Goal: Browse casually: Explore the website without a specific task or goal

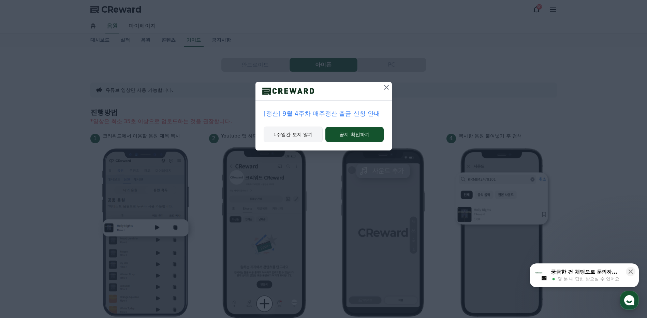
click at [296, 137] on button "1주일간 보지 않기" at bounding box center [292, 134] width 59 height 16
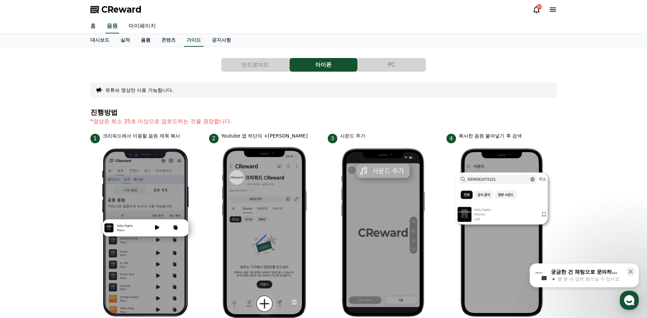
click at [144, 42] on link "음원" at bounding box center [145, 40] width 20 height 13
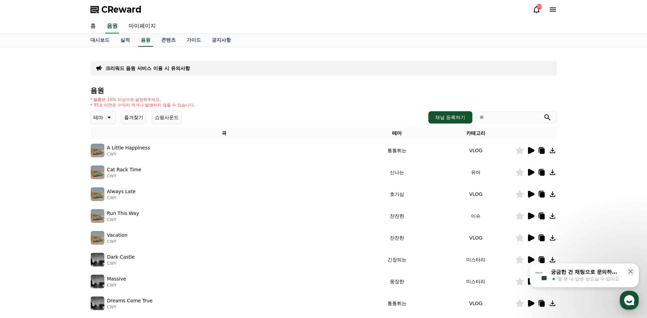
click at [531, 152] on icon at bounding box center [531, 150] width 6 height 7
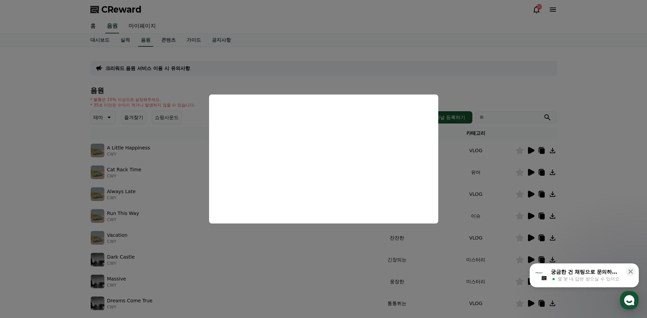
click at [575, 153] on button "close modal" at bounding box center [323, 159] width 647 height 318
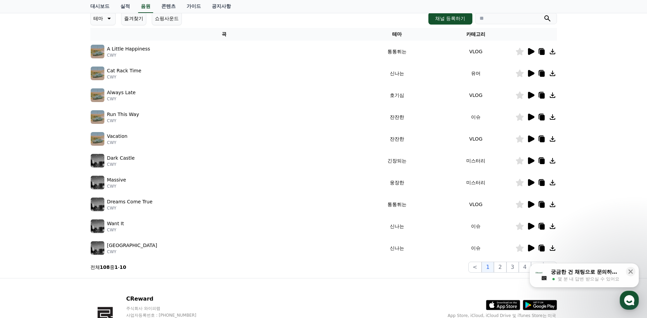
scroll to position [102, 0]
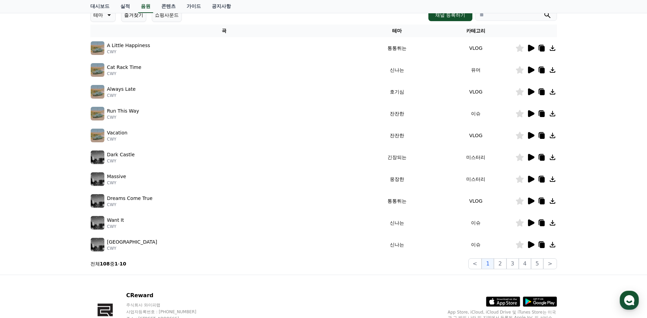
click at [529, 244] on icon at bounding box center [531, 244] width 6 height 7
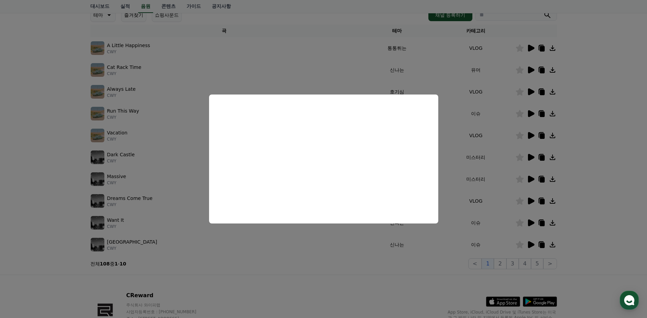
click at [605, 185] on button "close modal" at bounding box center [323, 159] width 647 height 318
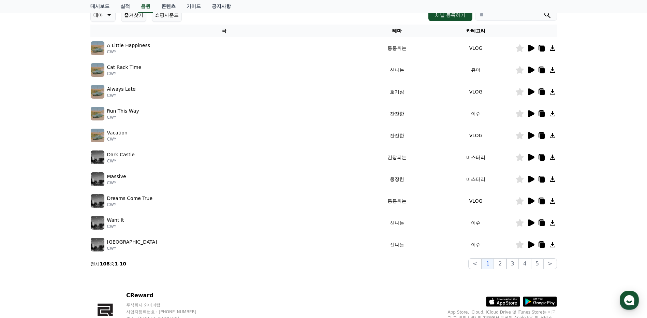
click at [531, 224] on icon at bounding box center [531, 222] width 6 height 7
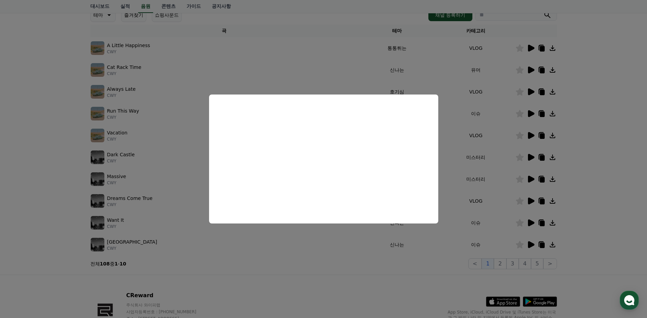
click at [589, 176] on button "close modal" at bounding box center [323, 159] width 647 height 318
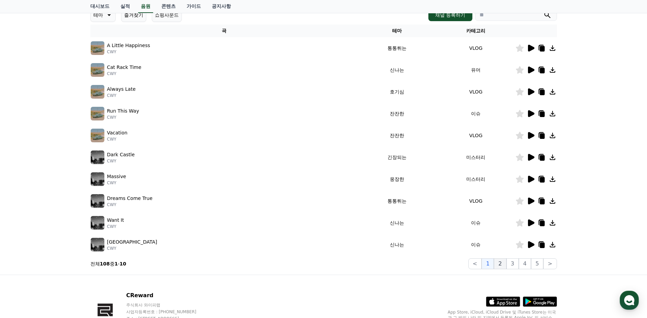
click at [502, 264] on button "2" at bounding box center [500, 263] width 12 height 11
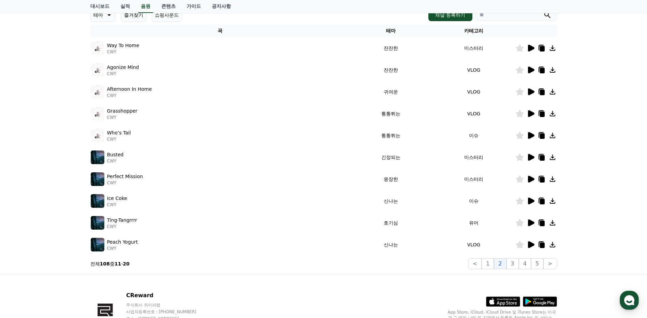
click at [530, 92] on icon at bounding box center [531, 91] width 6 height 7
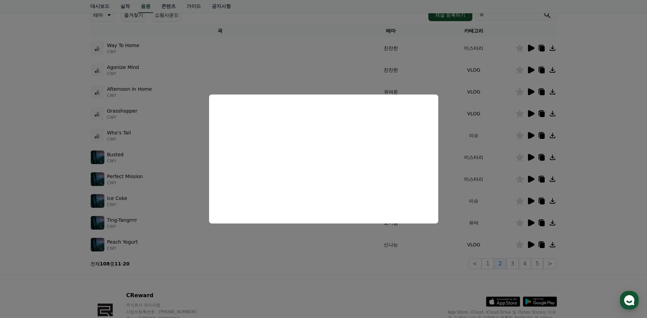
click at [625, 144] on button "close modal" at bounding box center [323, 159] width 647 height 318
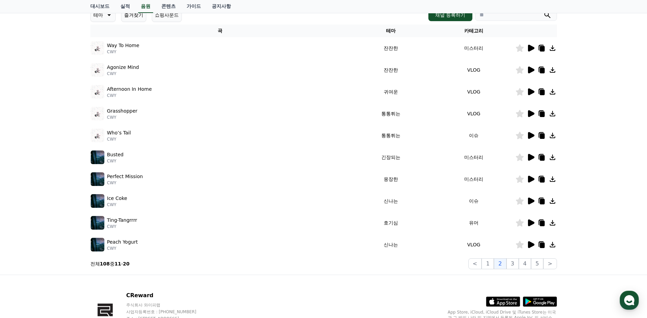
click at [552, 94] on icon at bounding box center [551, 91] width 5 height 5
